Goal: Transaction & Acquisition: Purchase product/service

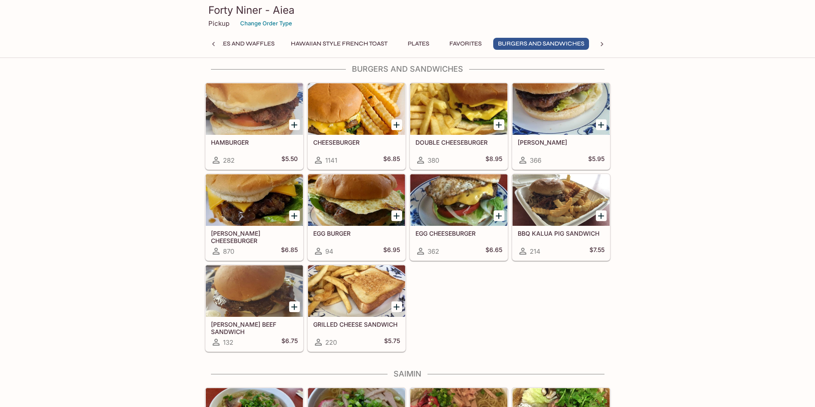
scroll to position [1891, 0]
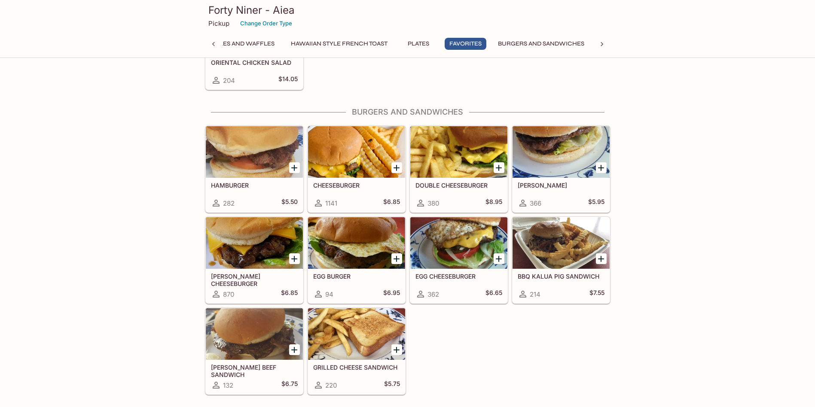
click at [296, 262] on icon "Add TERI CHEESEBURGER" at bounding box center [294, 259] width 10 height 10
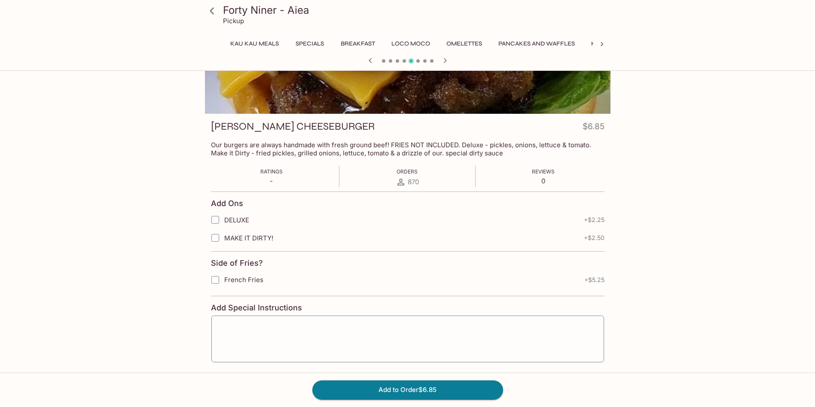
scroll to position [0, 300]
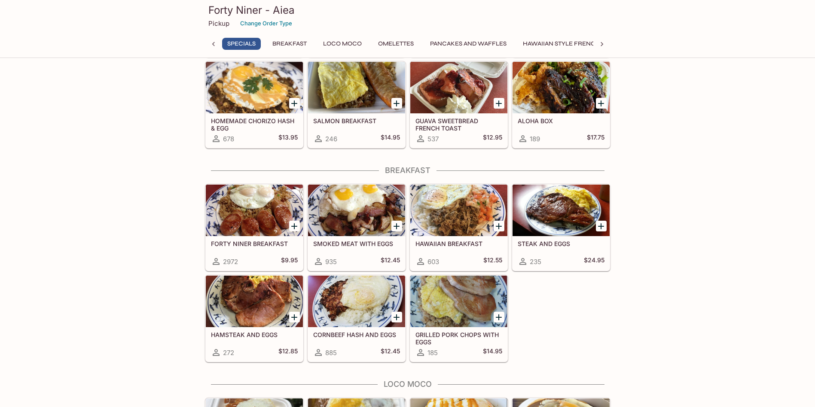
scroll to position [205, 0]
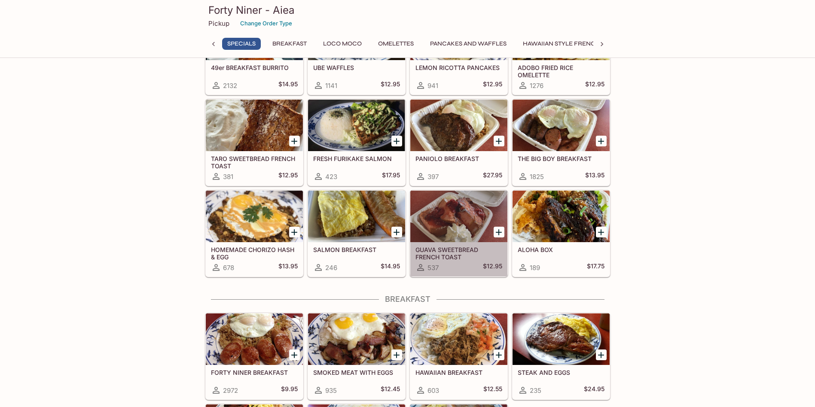
click at [451, 254] on h5 "GUAVA SWEETBREAD FRENCH TOAST" at bounding box center [459, 253] width 87 height 14
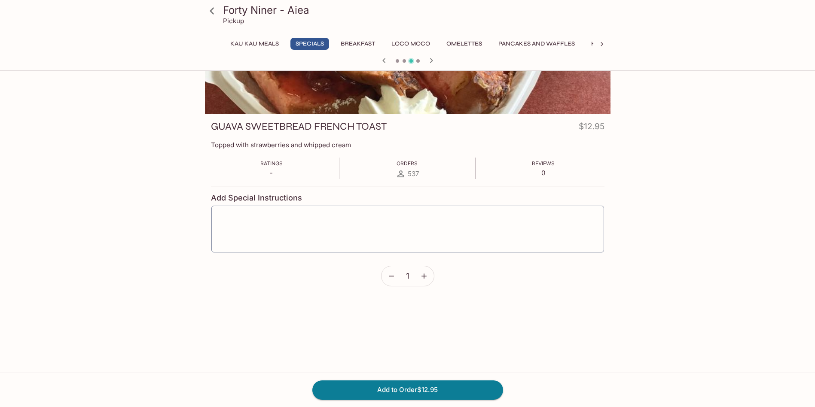
scroll to position [74, 0]
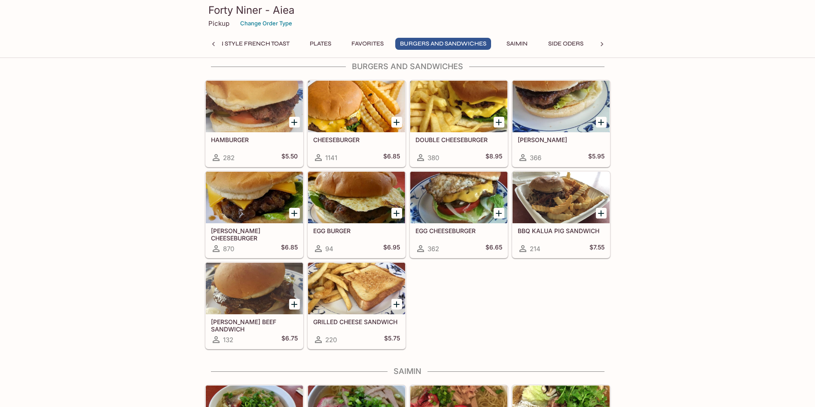
scroll to position [1934, 0]
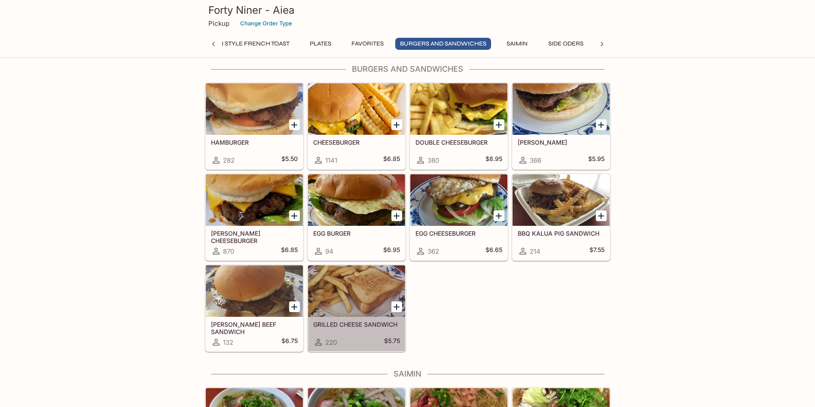
click at [364, 295] on div at bounding box center [356, 292] width 97 height 52
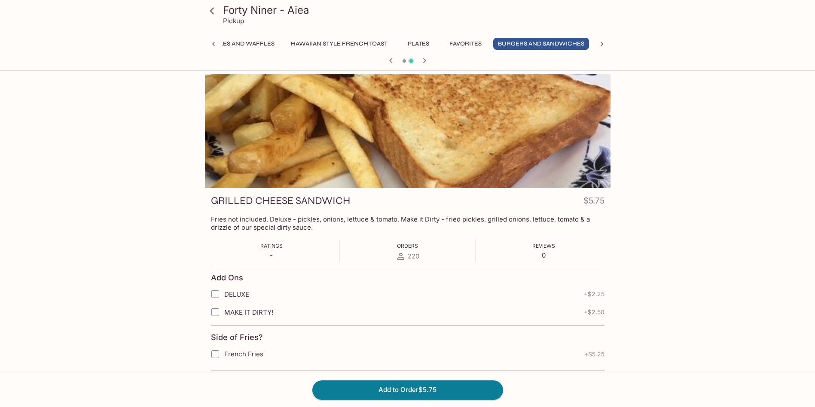
click at [403, 60] on span at bounding box center [404, 60] width 3 height 3
click at [391, 61] on icon "button" at bounding box center [391, 60] width 10 height 10
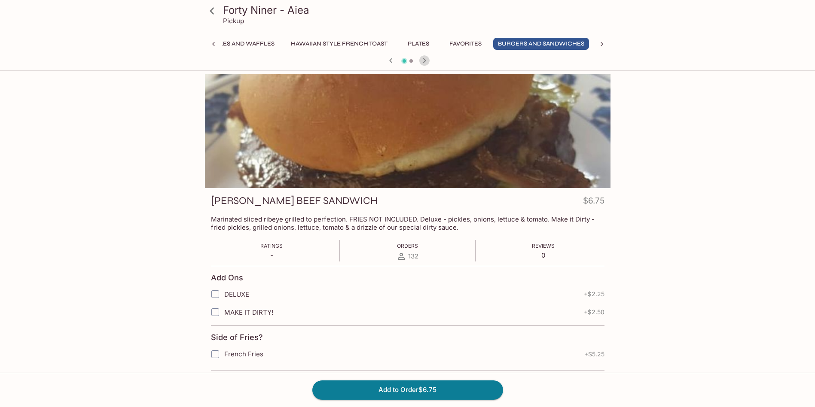
click at [426, 60] on icon "button" at bounding box center [424, 60] width 10 height 10
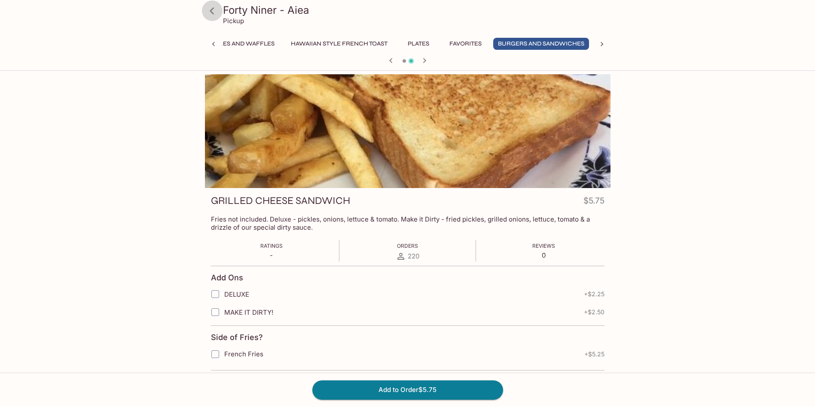
click at [212, 9] on icon at bounding box center [212, 10] width 4 height 7
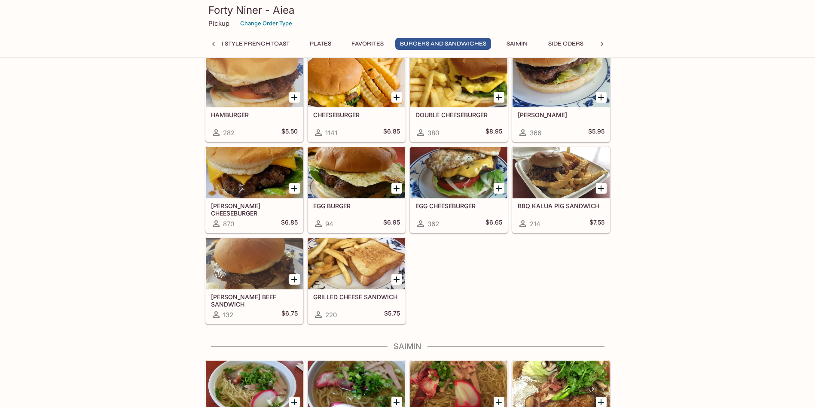
scroll to position [1977, 0]
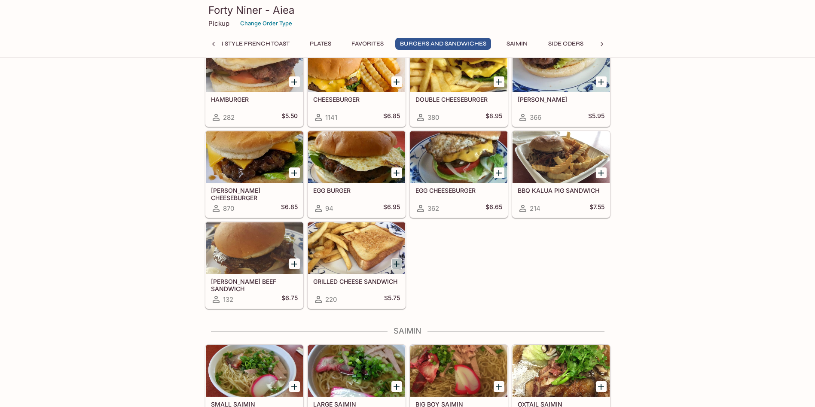
click at [393, 267] on icon "Add GRILLED CHEESE SANDWICH" at bounding box center [396, 264] width 10 height 10
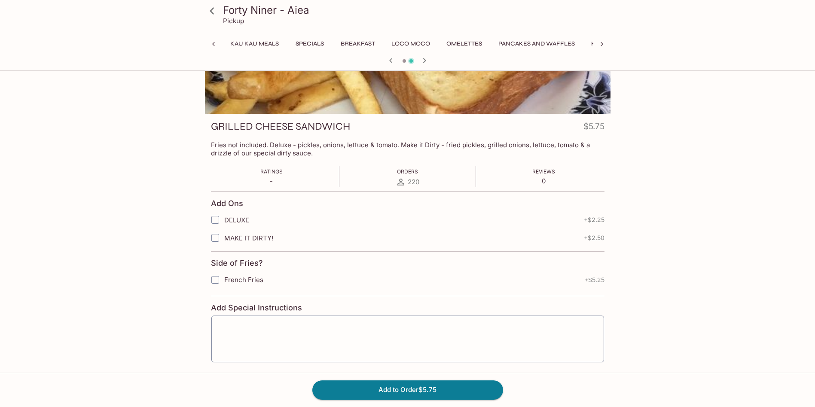
scroll to position [0, 300]
click at [217, 221] on input "DELUXE" at bounding box center [215, 219] width 17 height 17
checkbox input "true"
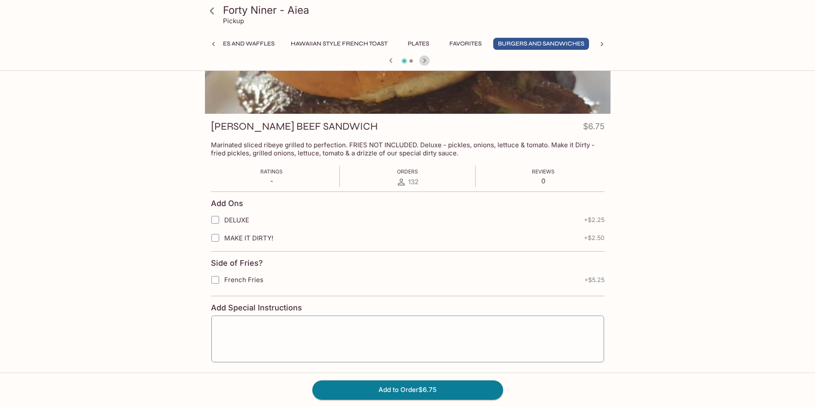
click at [427, 57] on icon "button" at bounding box center [424, 60] width 10 height 10
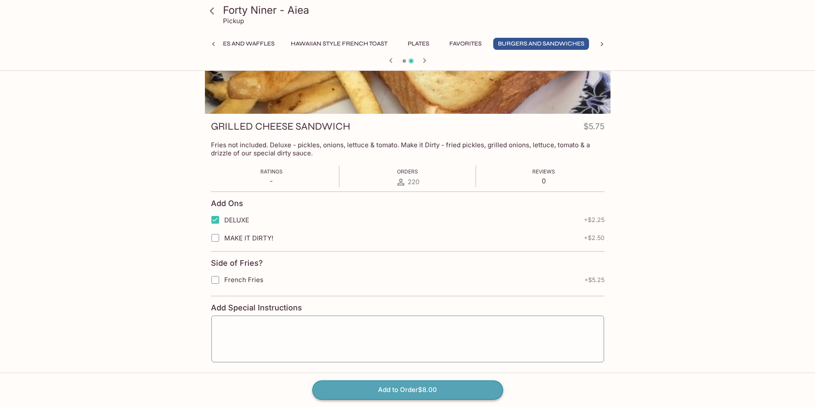
click at [411, 393] on button "Add to Order $8.00" at bounding box center [407, 390] width 191 height 19
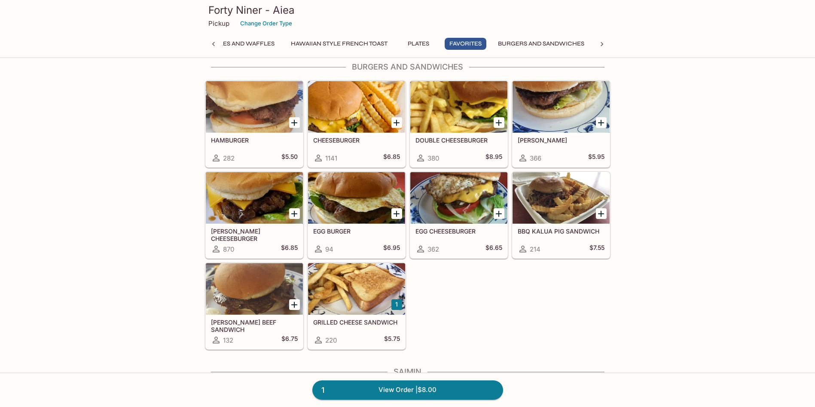
scroll to position [1891, 0]
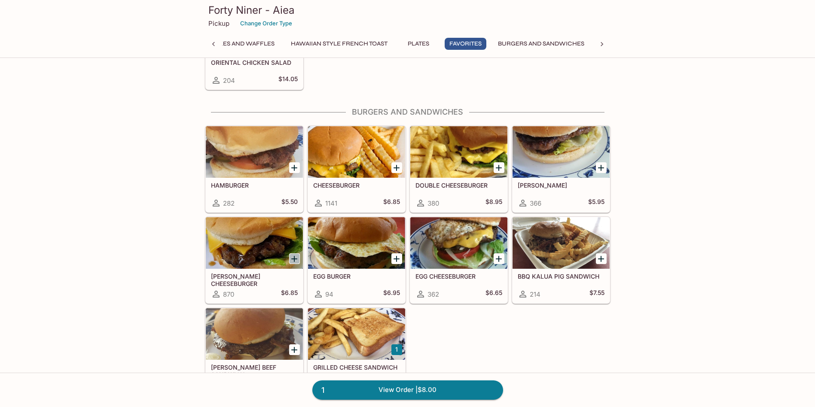
click at [289, 258] on icon "Add TERI CHEESEBURGER" at bounding box center [294, 259] width 10 height 10
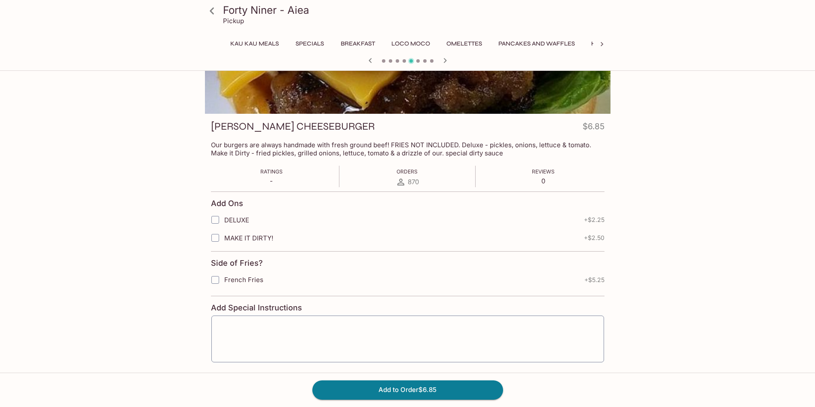
scroll to position [0, 300]
drag, startPoint x: 215, startPoint y: 279, endPoint x: 265, endPoint y: 279, distance: 49.8
click at [218, 279] on input "French Fries" at bounding box center [215, 280] width 17 height 17
checkbox input "true"
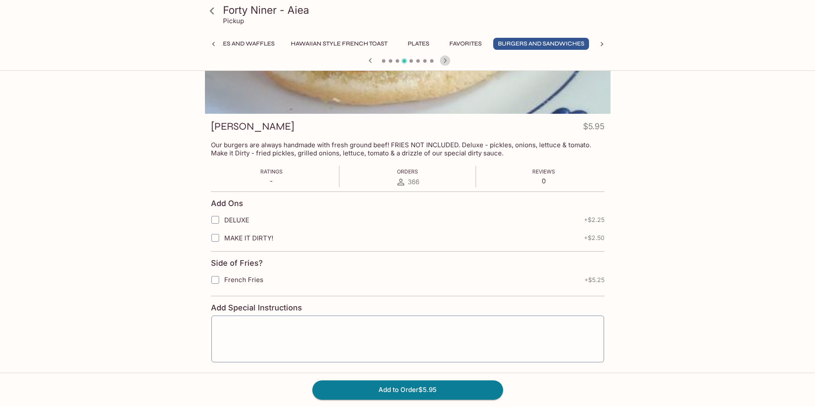
click at [447, 60] on icon "button" at bounding box center [445, 60] width 10 height 10
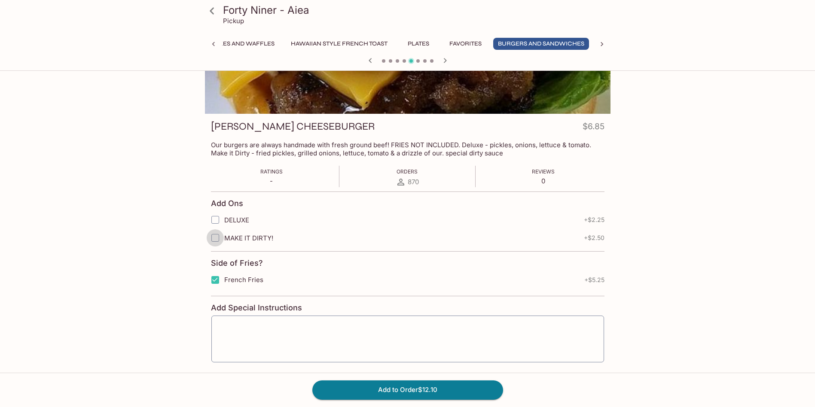
click at [213, 238] on input "MAKE IT DIRTY!" at bounding box center [215, 237] width 17 height 17
checkbox input "true"
click at [215, 219] on input "DELUXE" at bounding box center [215, 219] width 17 height 17
checkbox input "false"
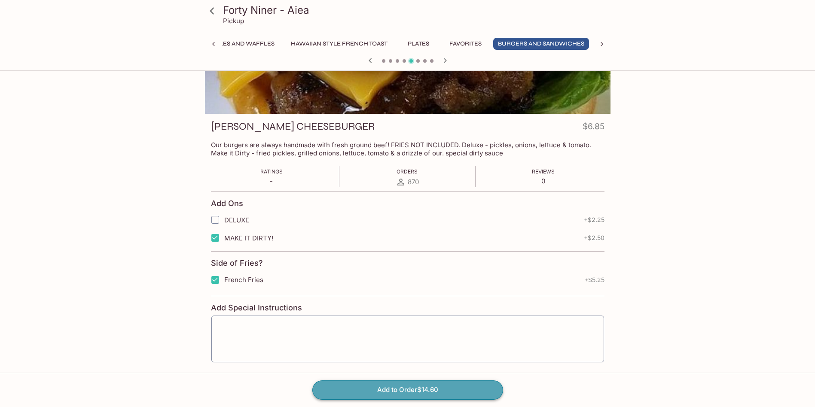
click at [402, 384] on button "Add to Order $14.60" at bounding box center [407, 390] width 191 height 19
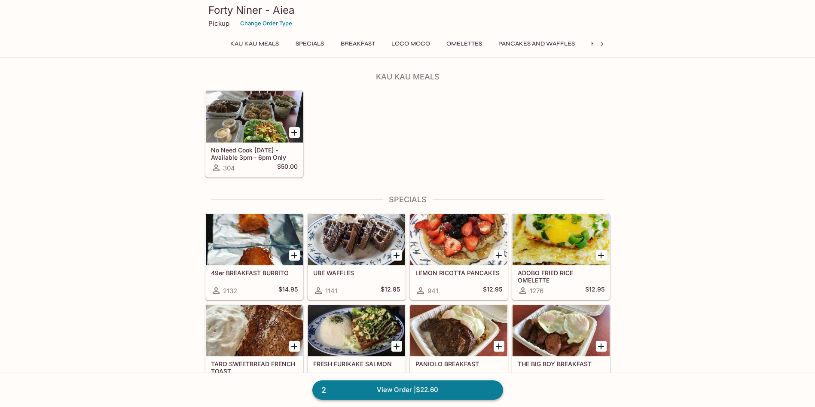
click at [406, 388] on link "2 View Order | $22.60" at bounding box center [407, 390] width 191 height 19
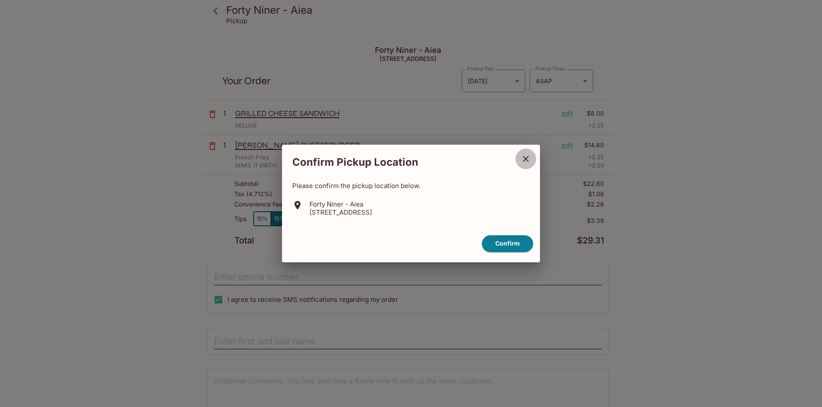
click at [526, 158] on icon "close" at bounding box center [525, 159] width 10 height 10
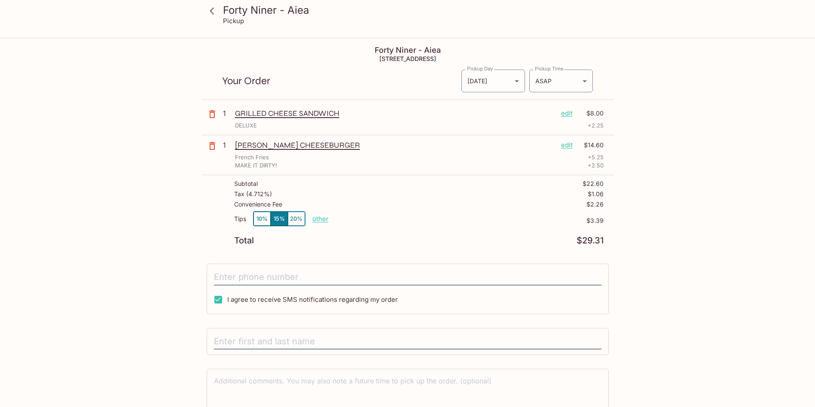
click at [270, 114] on p "GRILLED CHEESE SANDWICH" at bounding box center [394, 113] width 319 height 9
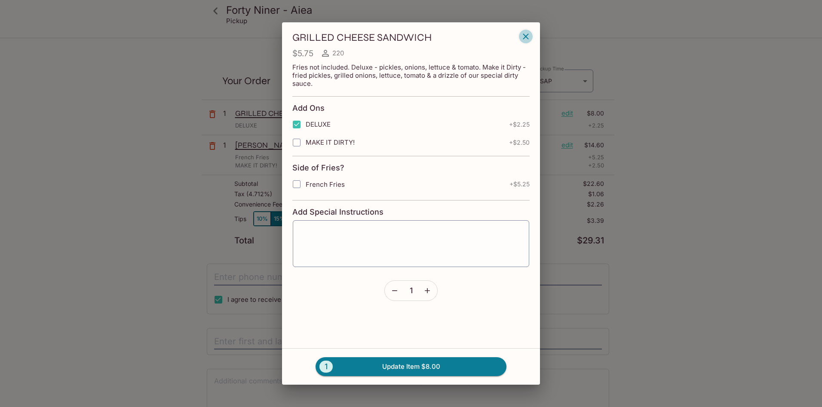
click at [526, 37] on icon "button" at bounding box center [525, 36] width 10 height 10
